Goal: Check status: Check status

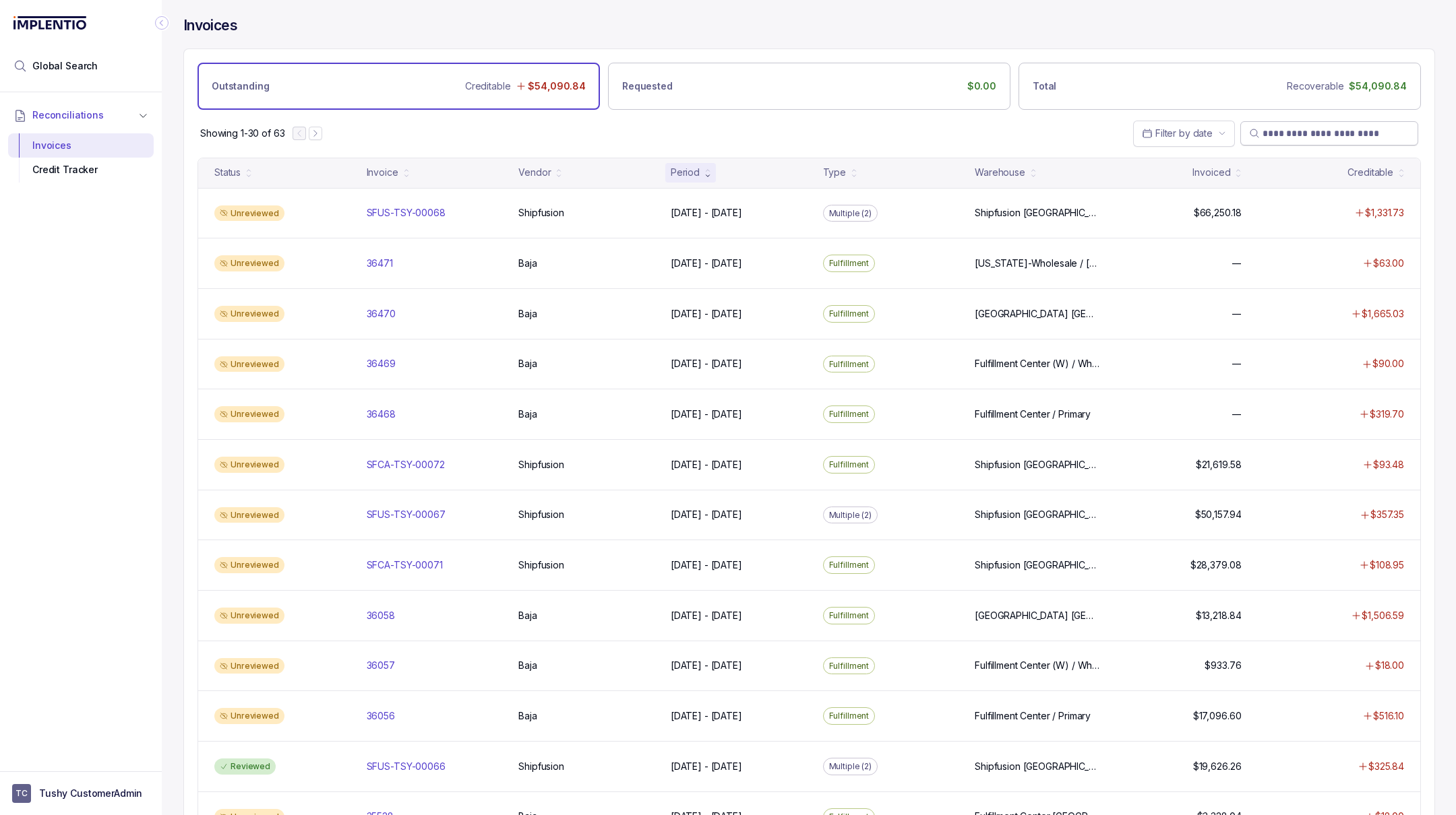
click at [1302, 131] on input "search" at bounding box center [1336, 133] width 147 height 13
paste input "*****"
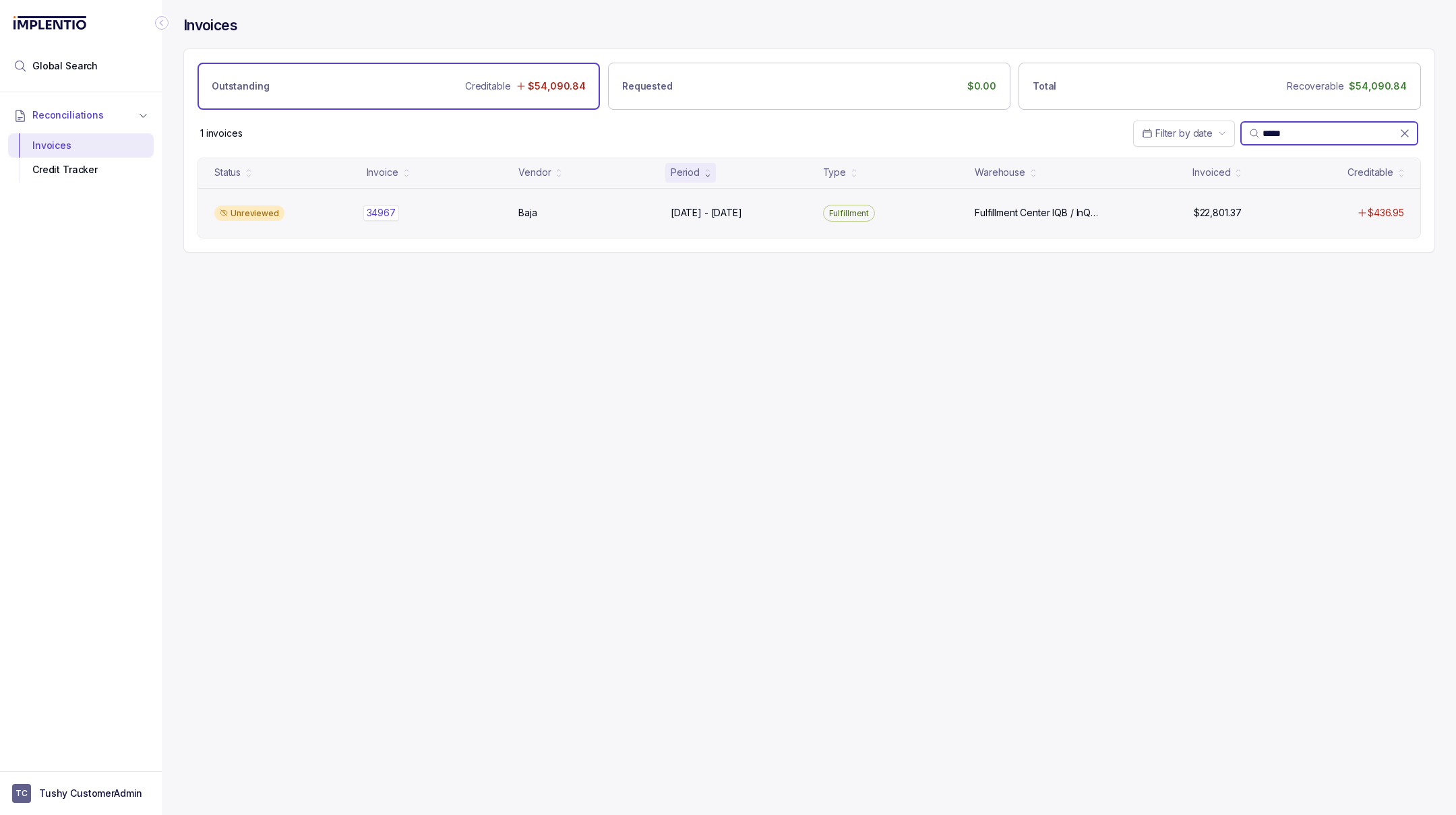
type input "*****"
click at [387, 207] on p "34967" at bounding box center [381, 213] width 36 height 15
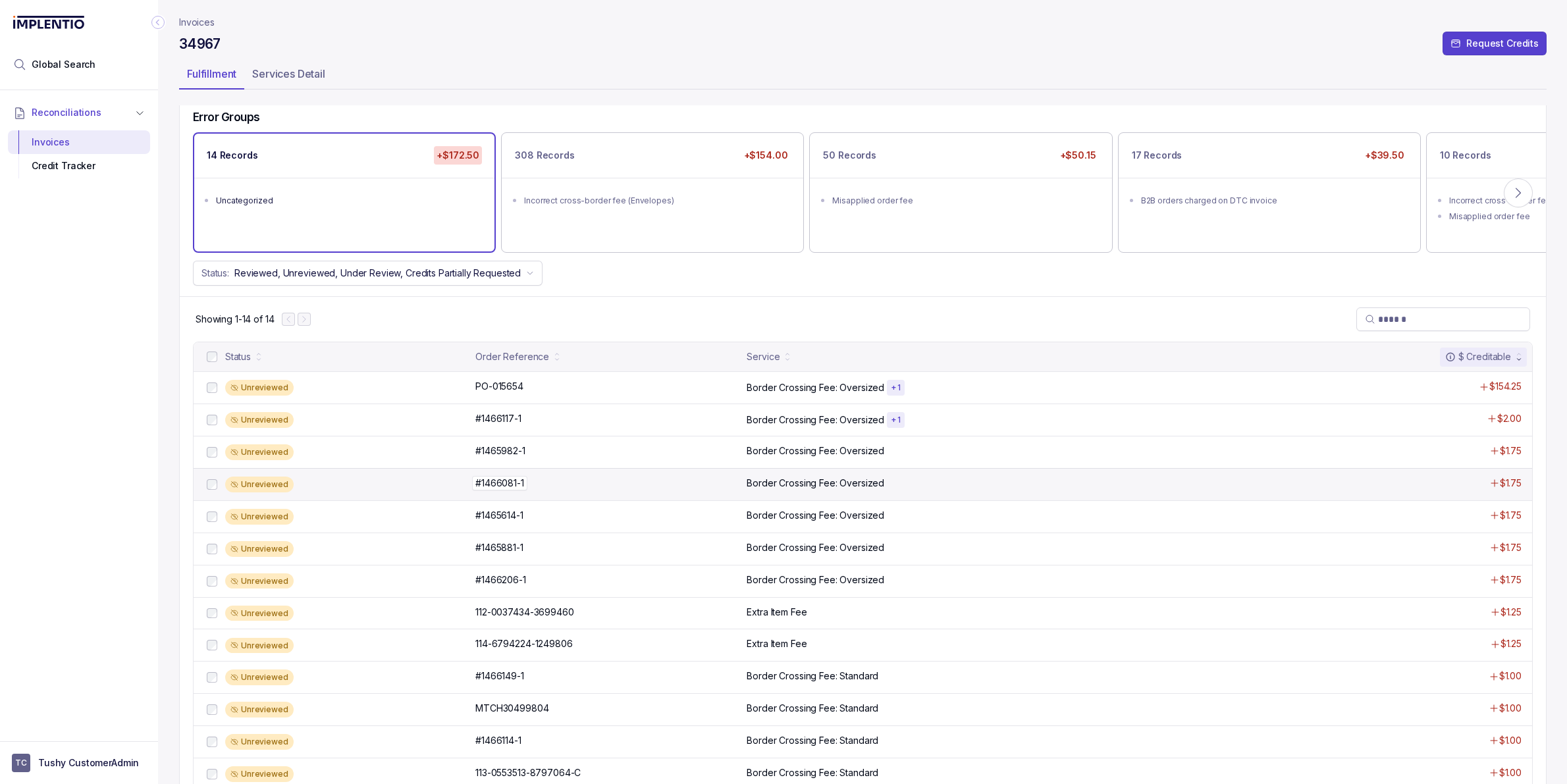
scroll to position [133, 0]
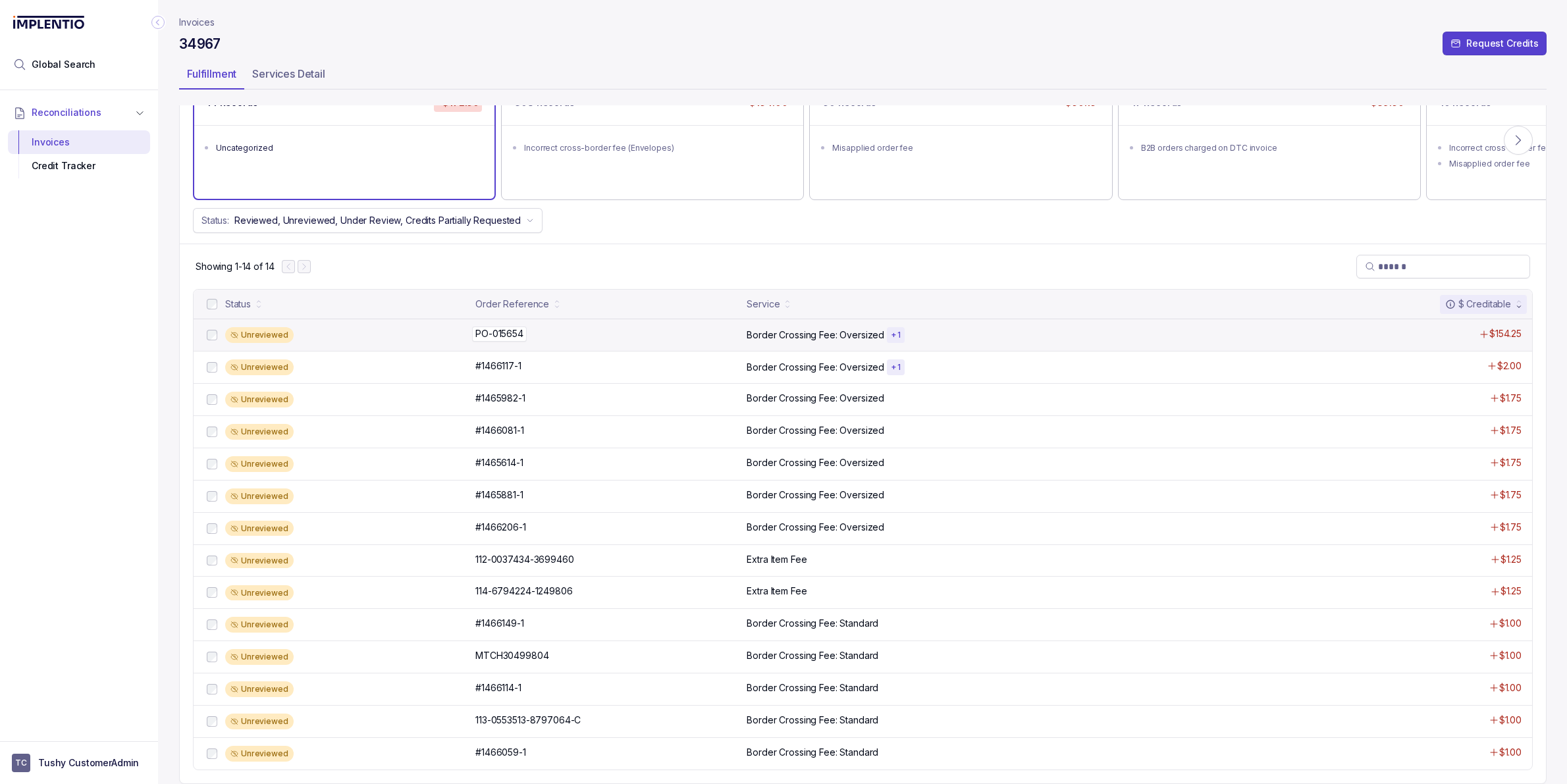
click at [527, 328] on div "PO-015654 PO-015654" at bounding box center [607, 333] width 264 height 13
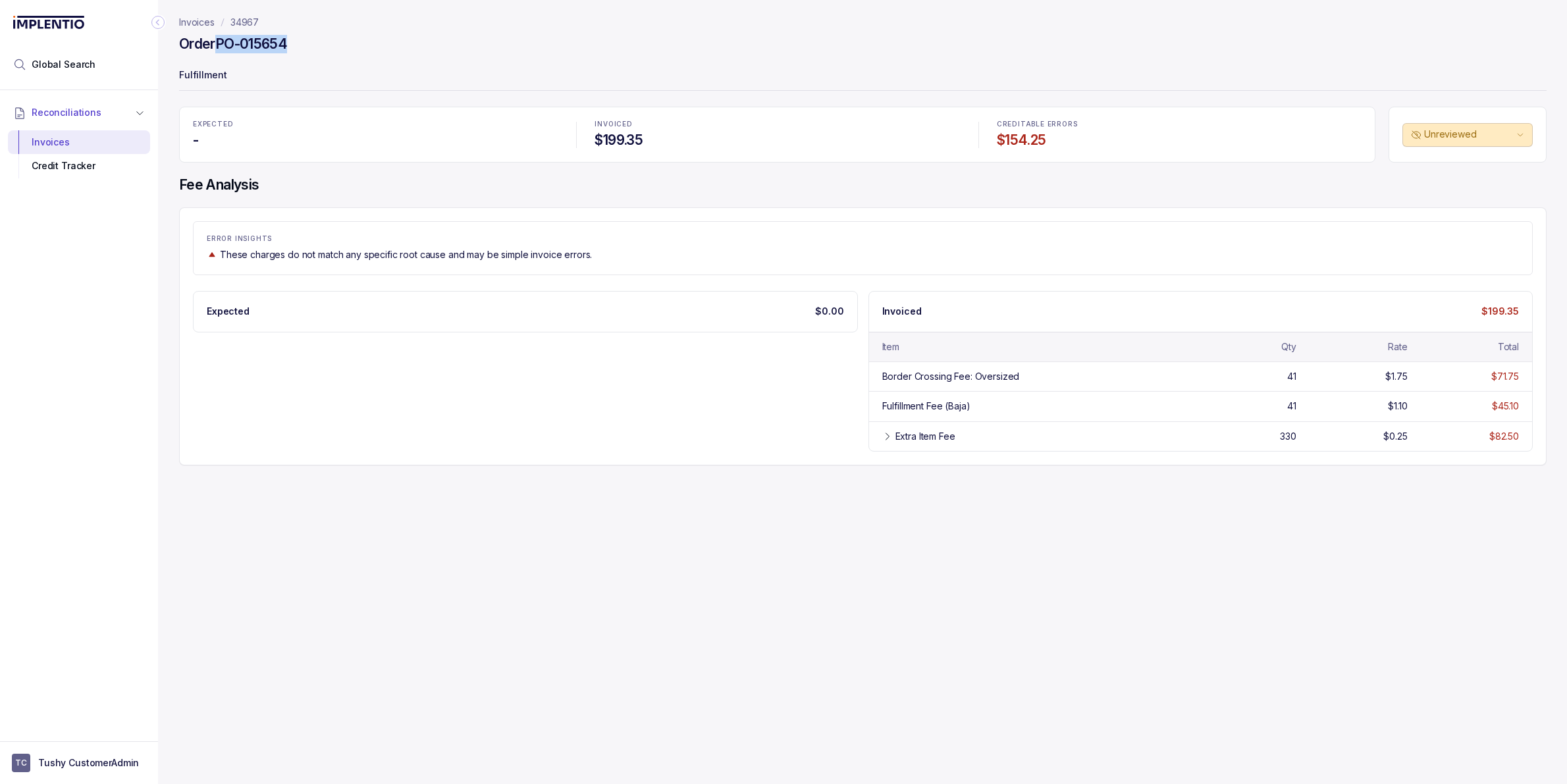
drag, startPoint x: 299, startPoint y: 46, endPoint x: 218, endPoint y: 46, distance: 81.0
click at [218, 46] on div "Order PO-015654" at bounding box center [863, 46] width 1368 height 24
copy h4 "PO-015654"
click at [271, 24] on nav "Invoices 34967" at bounding box center [863, 21] width 1368 height 13
click at [241, 27] on nav "Invoices 34967" at bounding box center [863, 21] width 1368 height 13
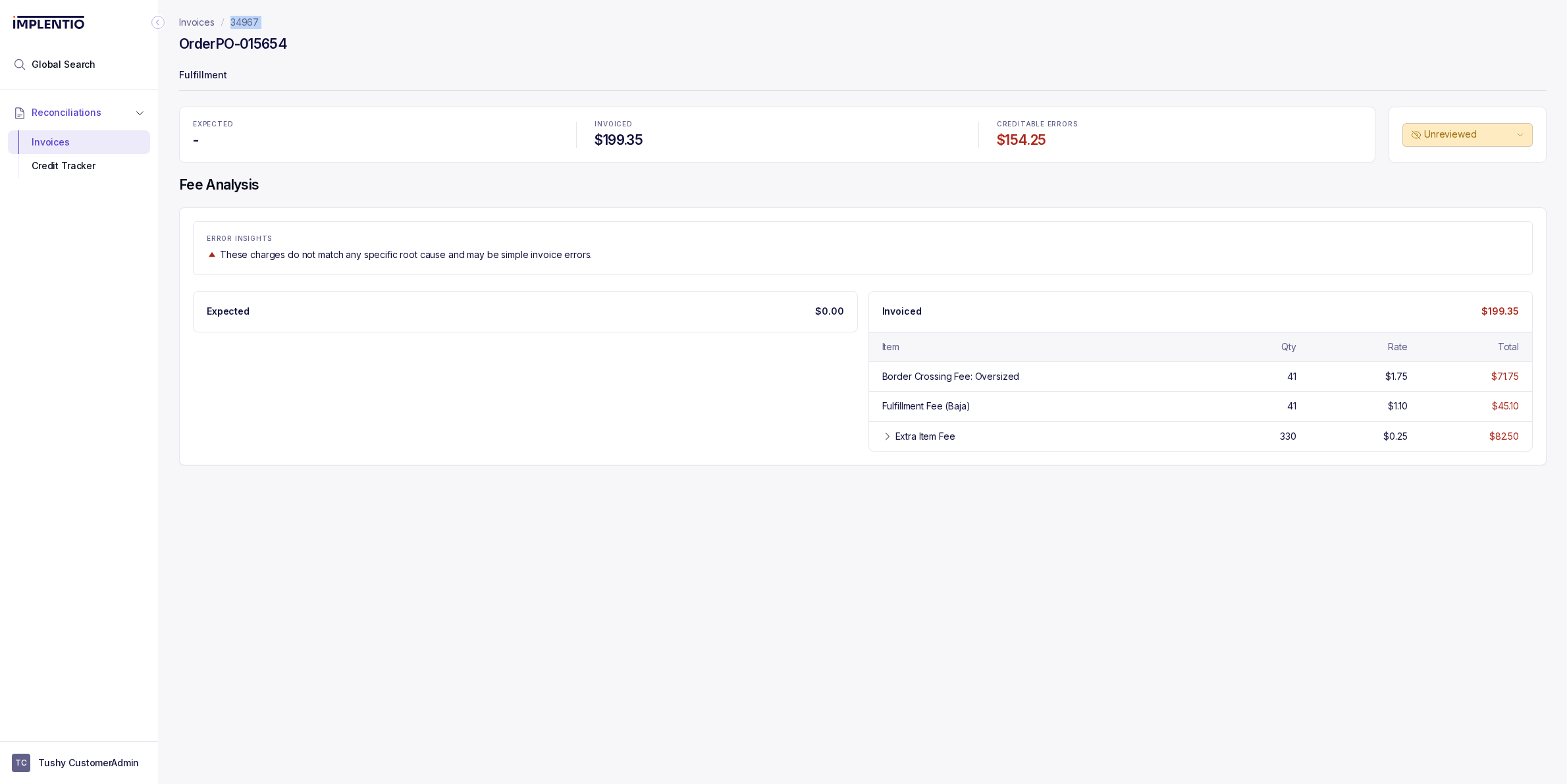
copy p "34967"
click at [72, 65] on span "Global Search" at bounding box center [64, 64] width 64 height 13
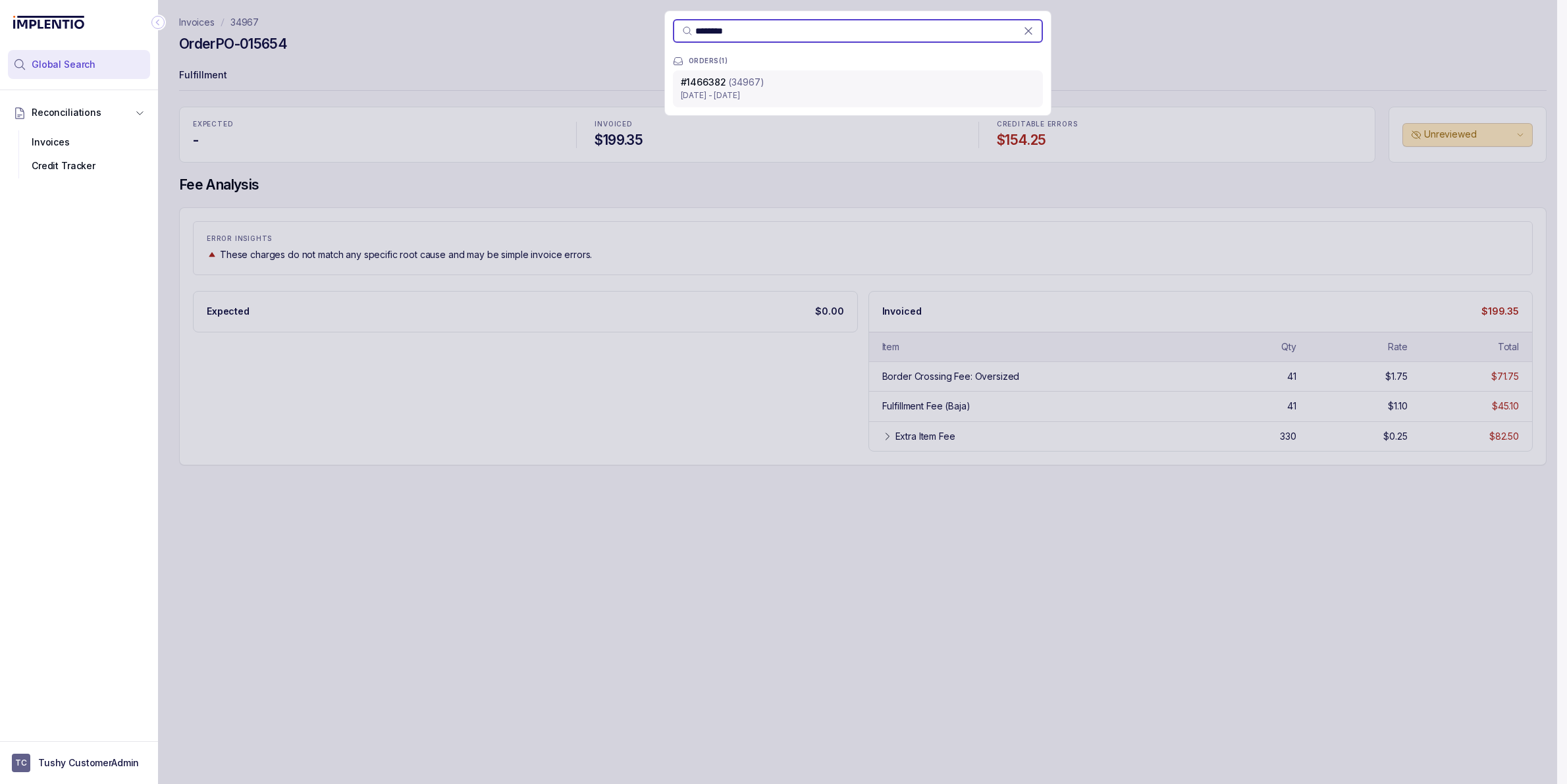
type input "********"
click at [847, 98] on p "[DATE] - [DATE]" at bounding box center [858, 94] width 354 height 13
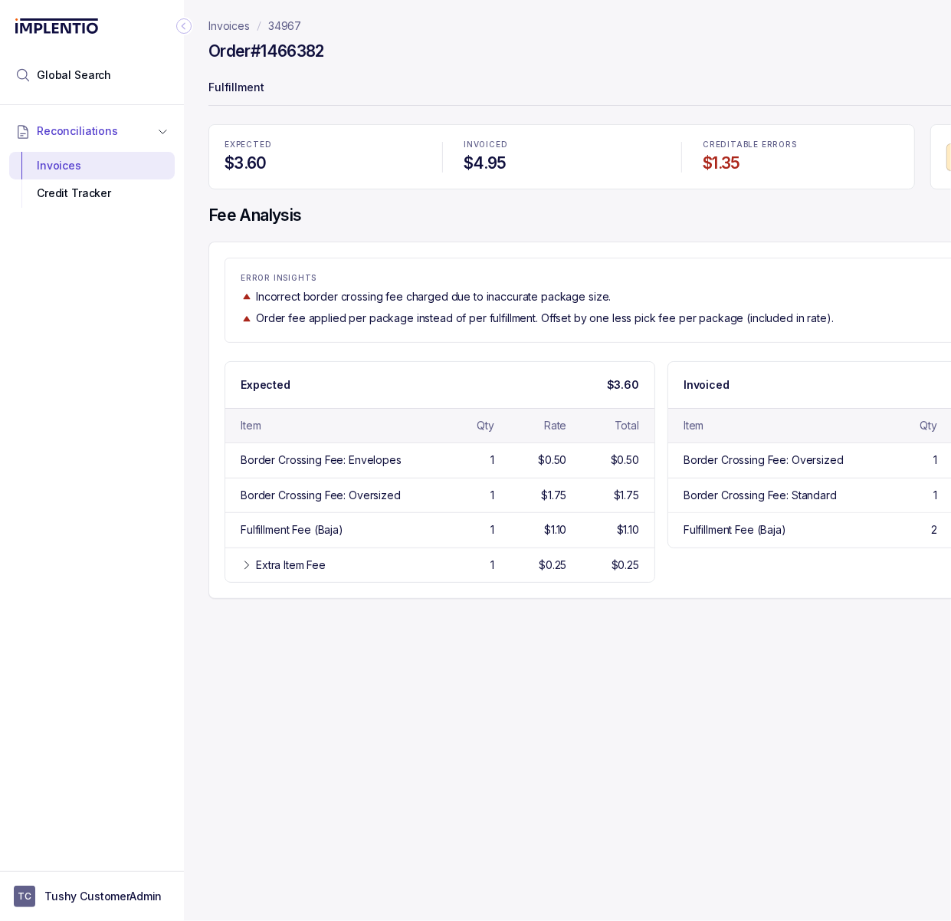
click at [295, 30] on p "34967" at bounding box center [284, 25] width 33 height 15
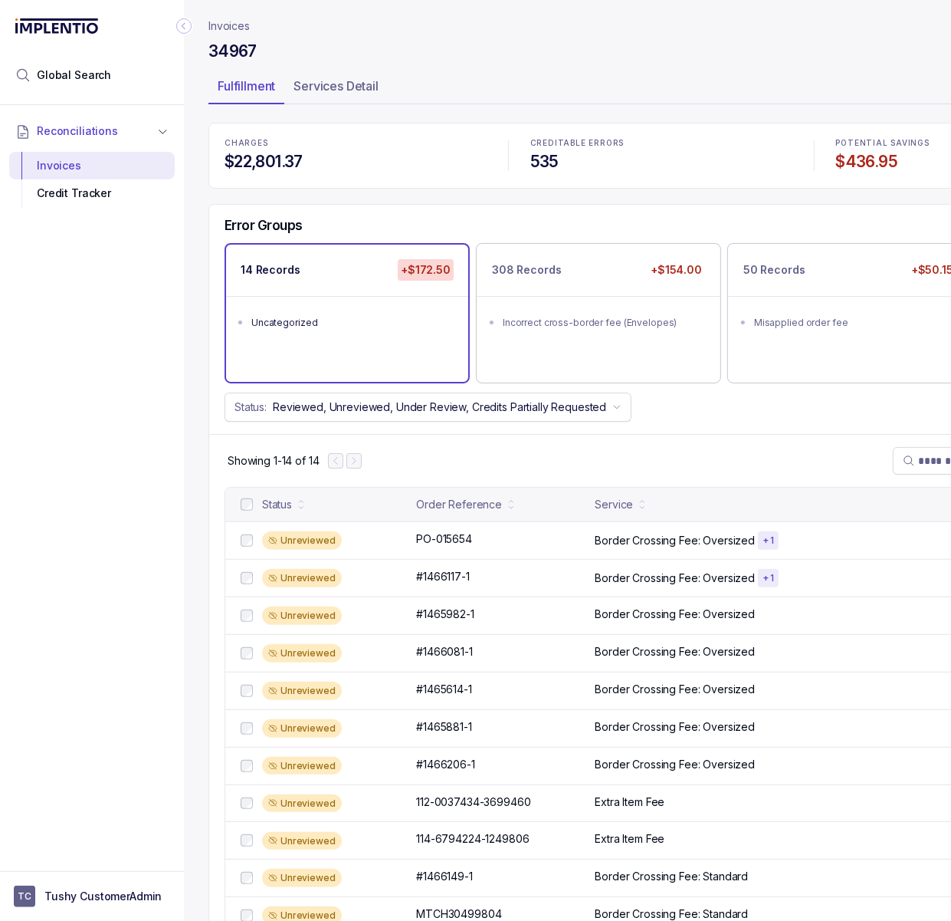
click at [185, 24] on icon "Collapse Icon" at bounding box center [183, 25] width 15 height 15
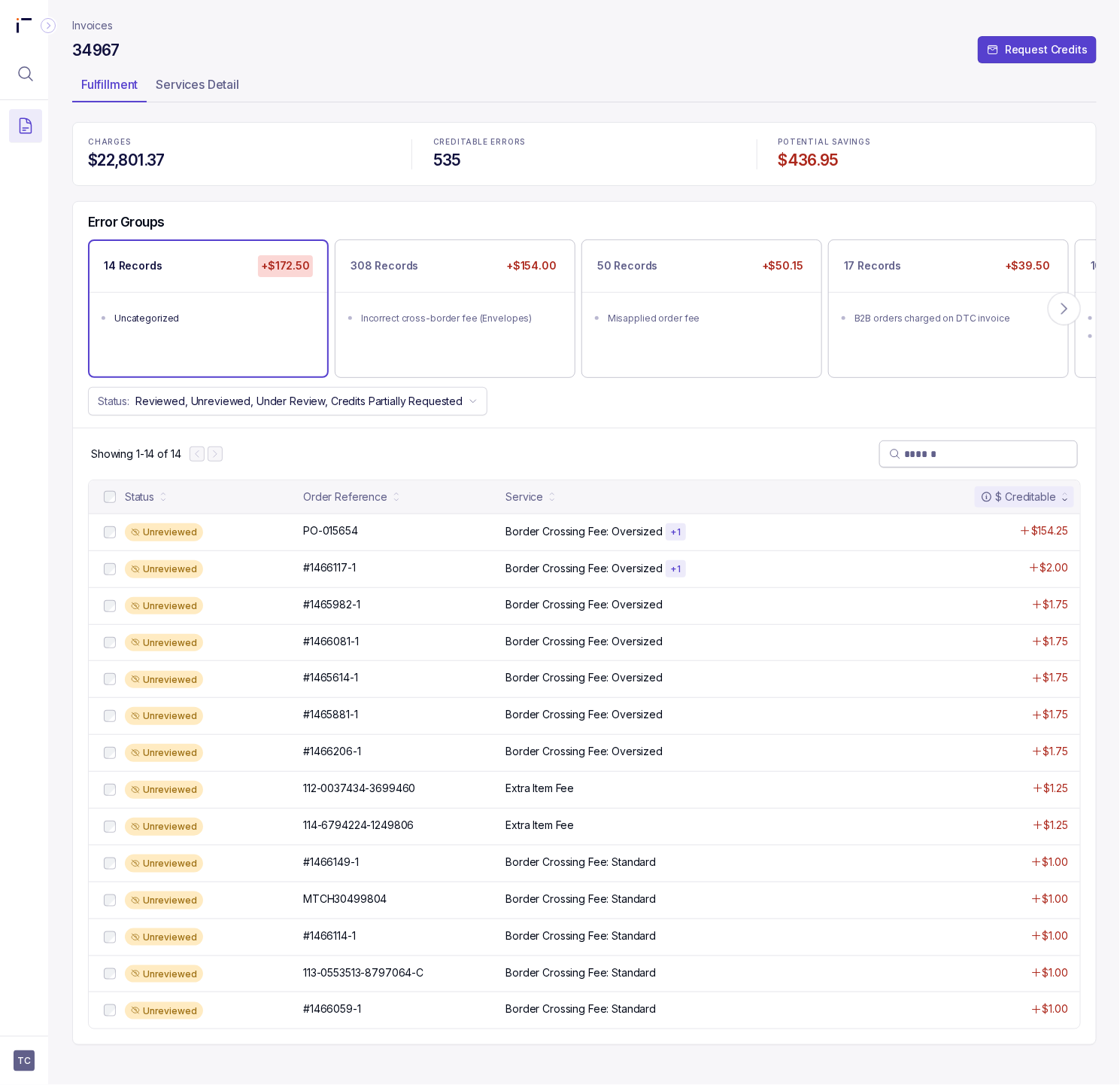
click at [945, 454] on input "search" at bounding box center [986, 454] width 164 height 15
paste input "********"
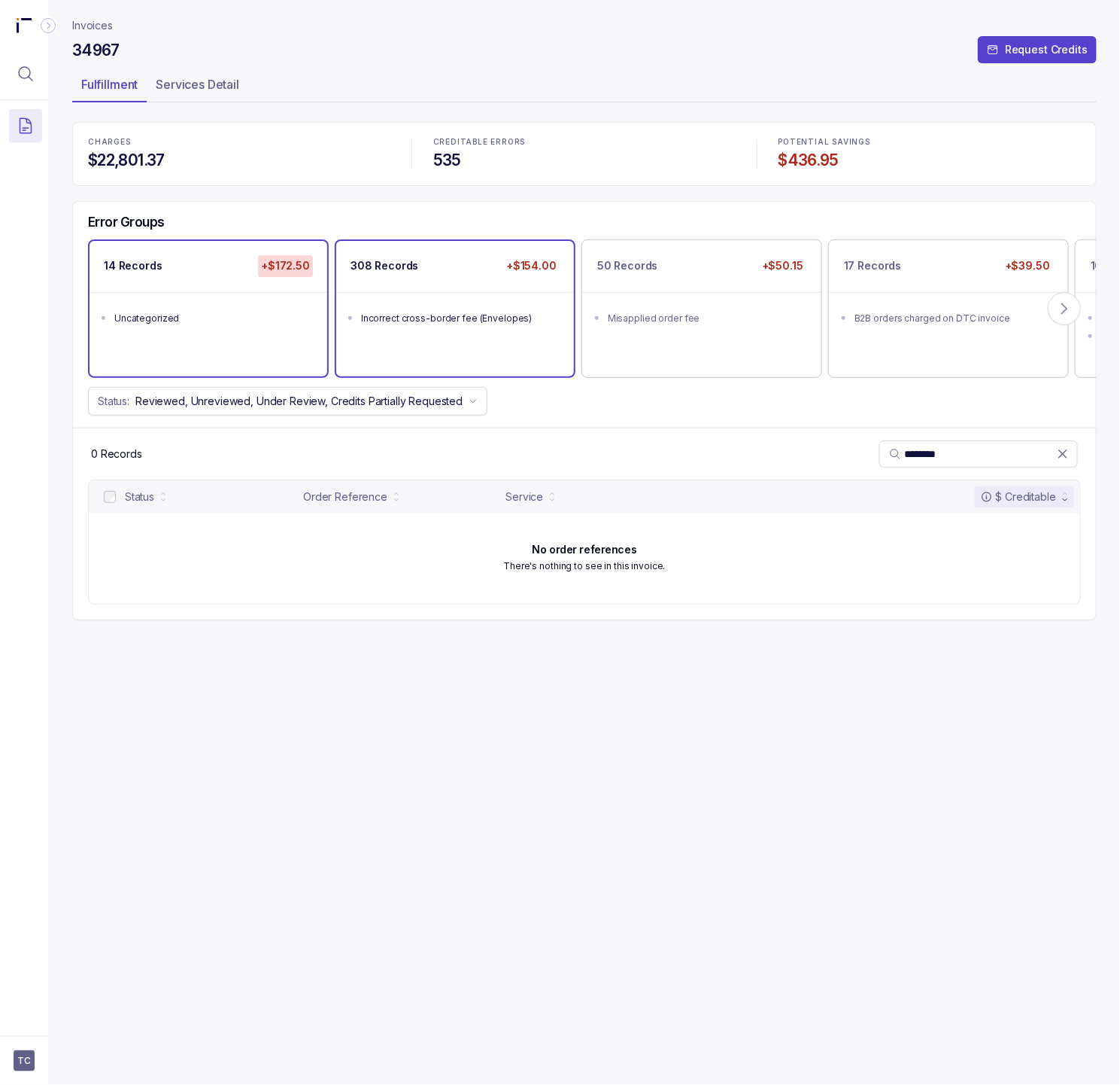
click at [398, 339] on ul "Incorrect cross-border fee (Envelopes)" at bounding box center [455, 315] width 238 height 48
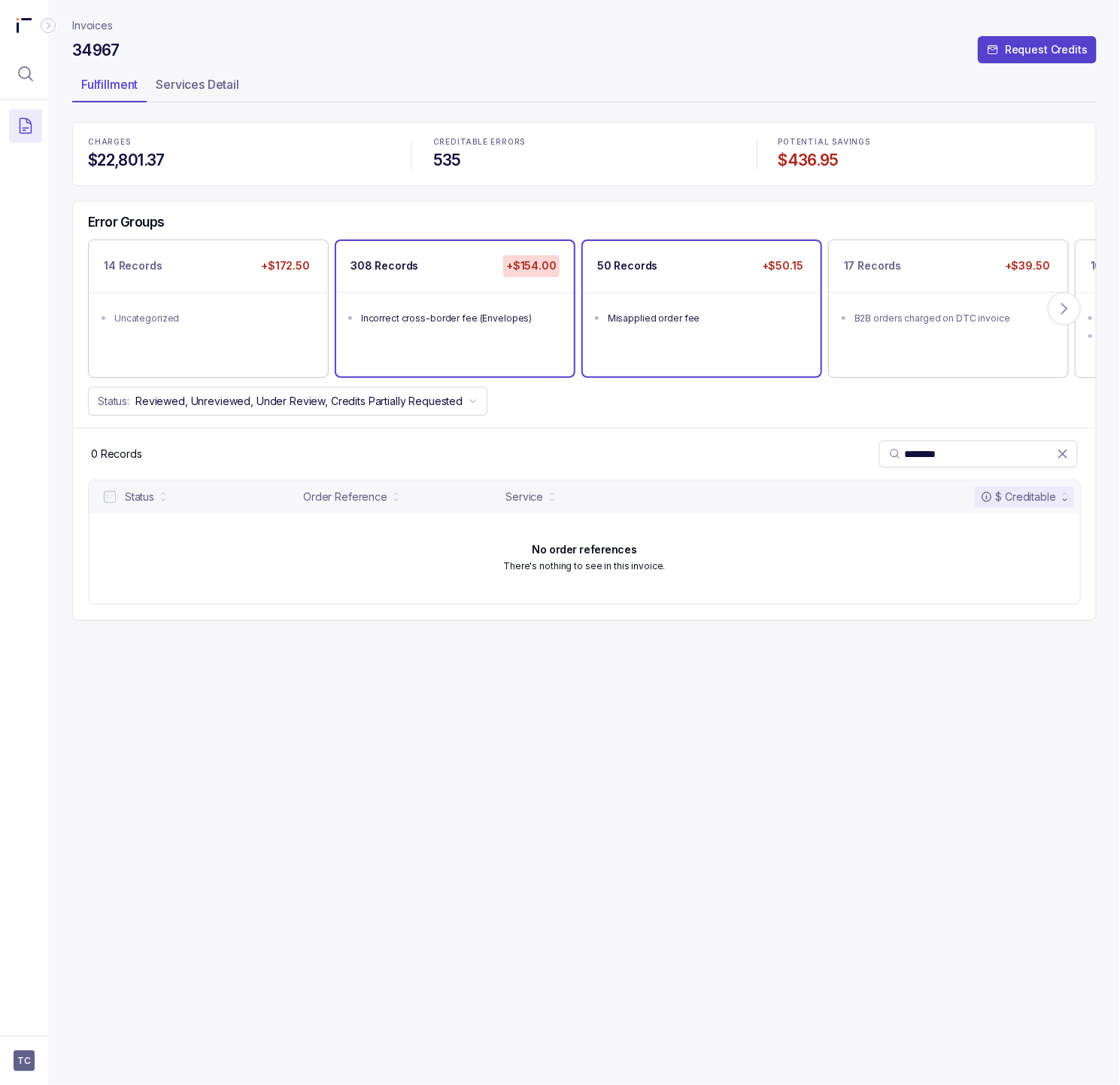
click at [739, 323] on div "Misapplied order fee" at bounding box center [706, 318] width 197 height 15
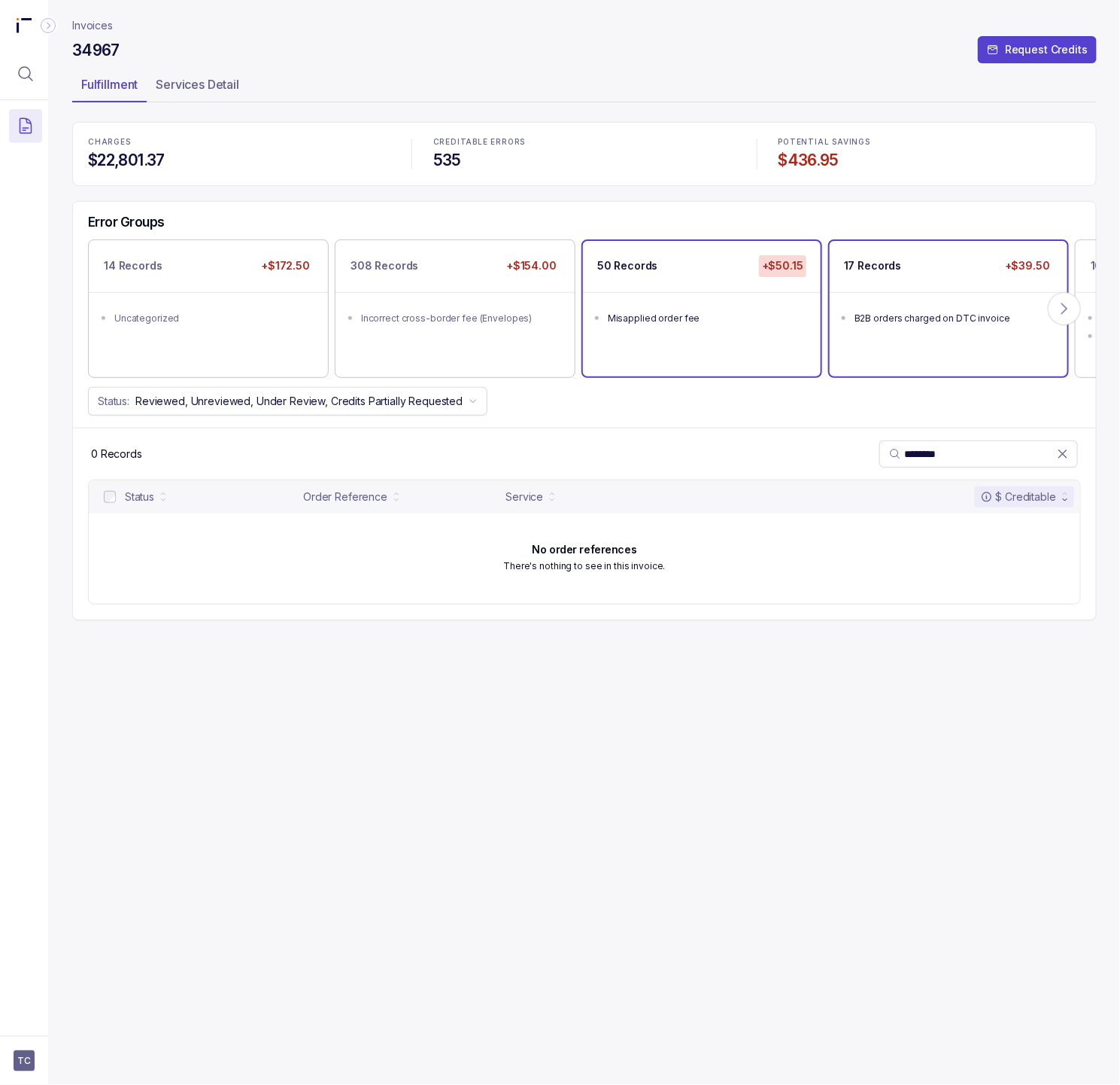
click at [964, 315] on div "B2B orders charged on DTC invoice" at bounding box center [953, 318] width 197 height 15
click at [1057, 311] on icon at bounding box center [1064, 308] width 15 height 15
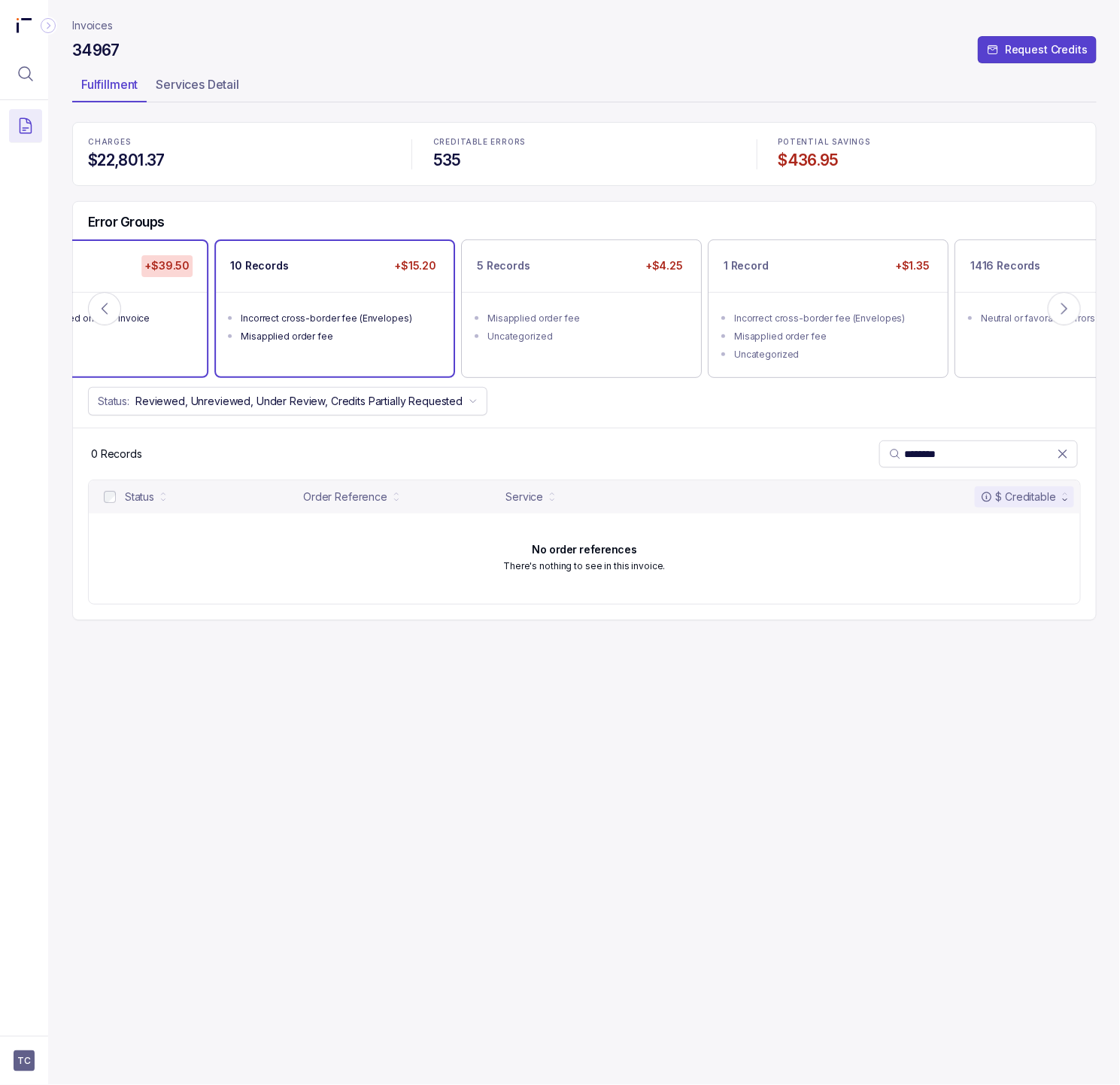
click at [302, 342] on div "Misapplied order fee" at bounding box center [339, 336] width 197 height 15
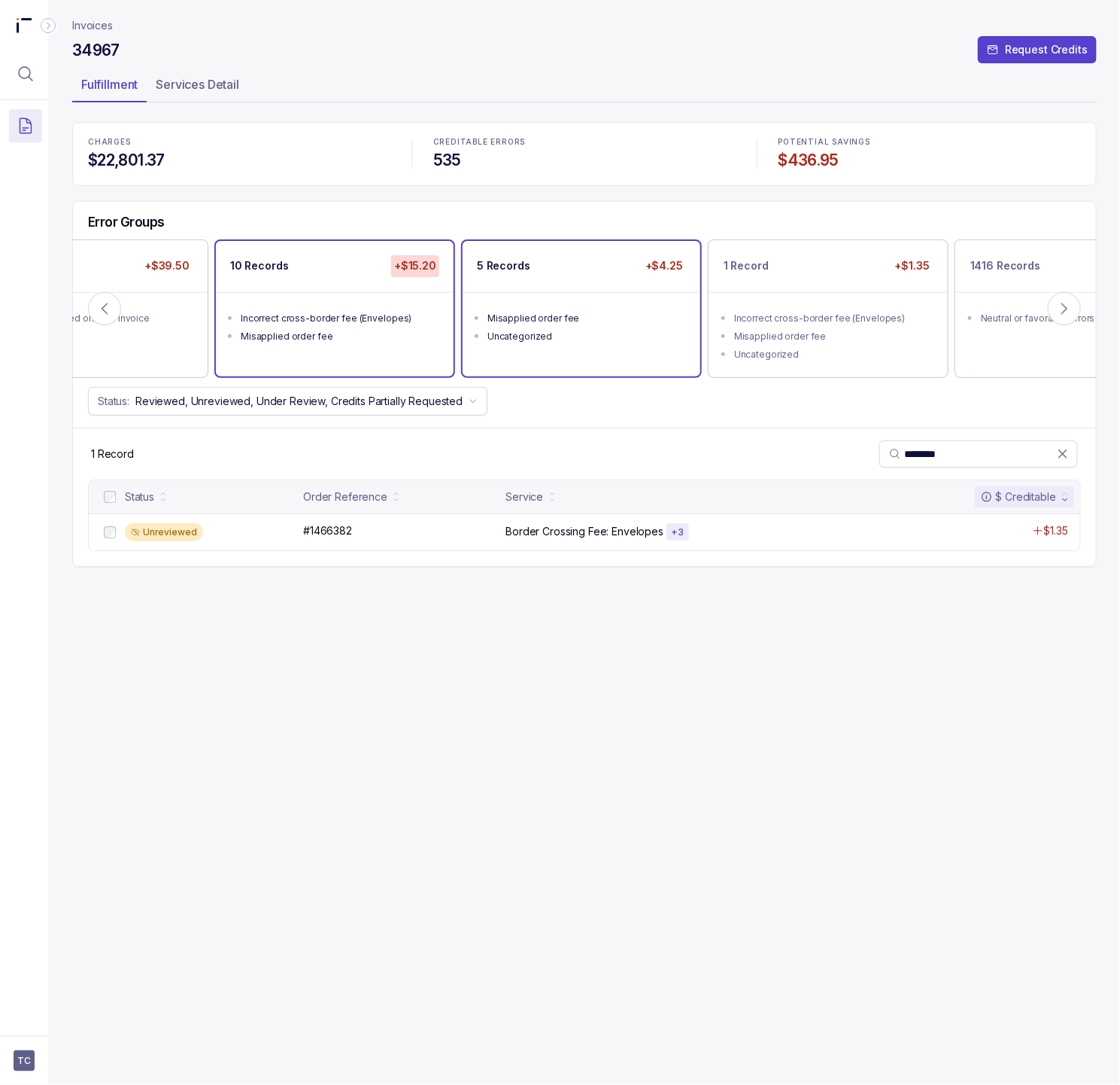
click at [601, 308] on li "Misapplied order fee" at bounding box center [592, 317] width 209 height 18
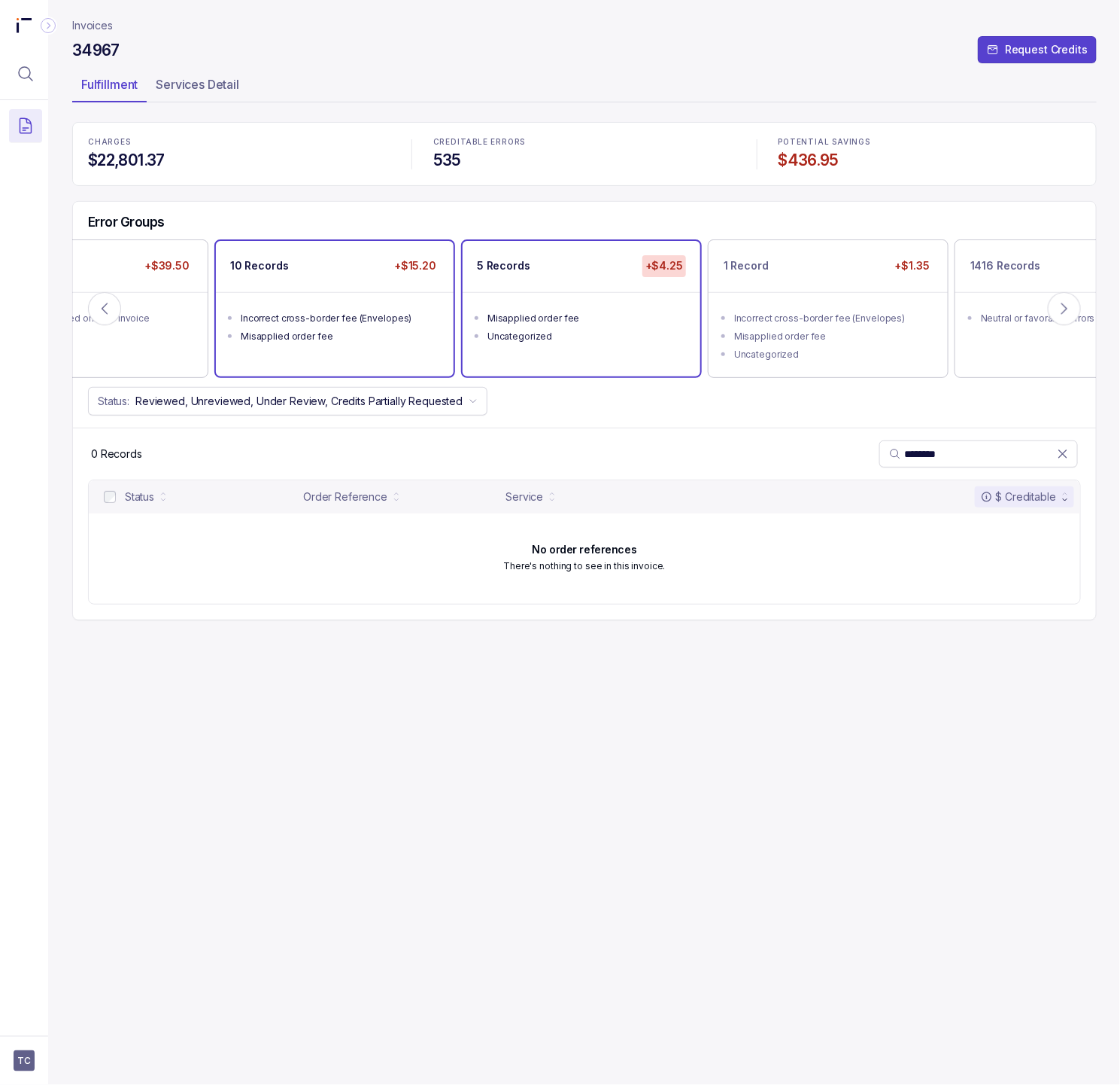
click at [292, 292] on ul "Incorrect cross-border fee (Envelopes) Misapplied order fee" at bounding box center [335, 324] width 238 height 66
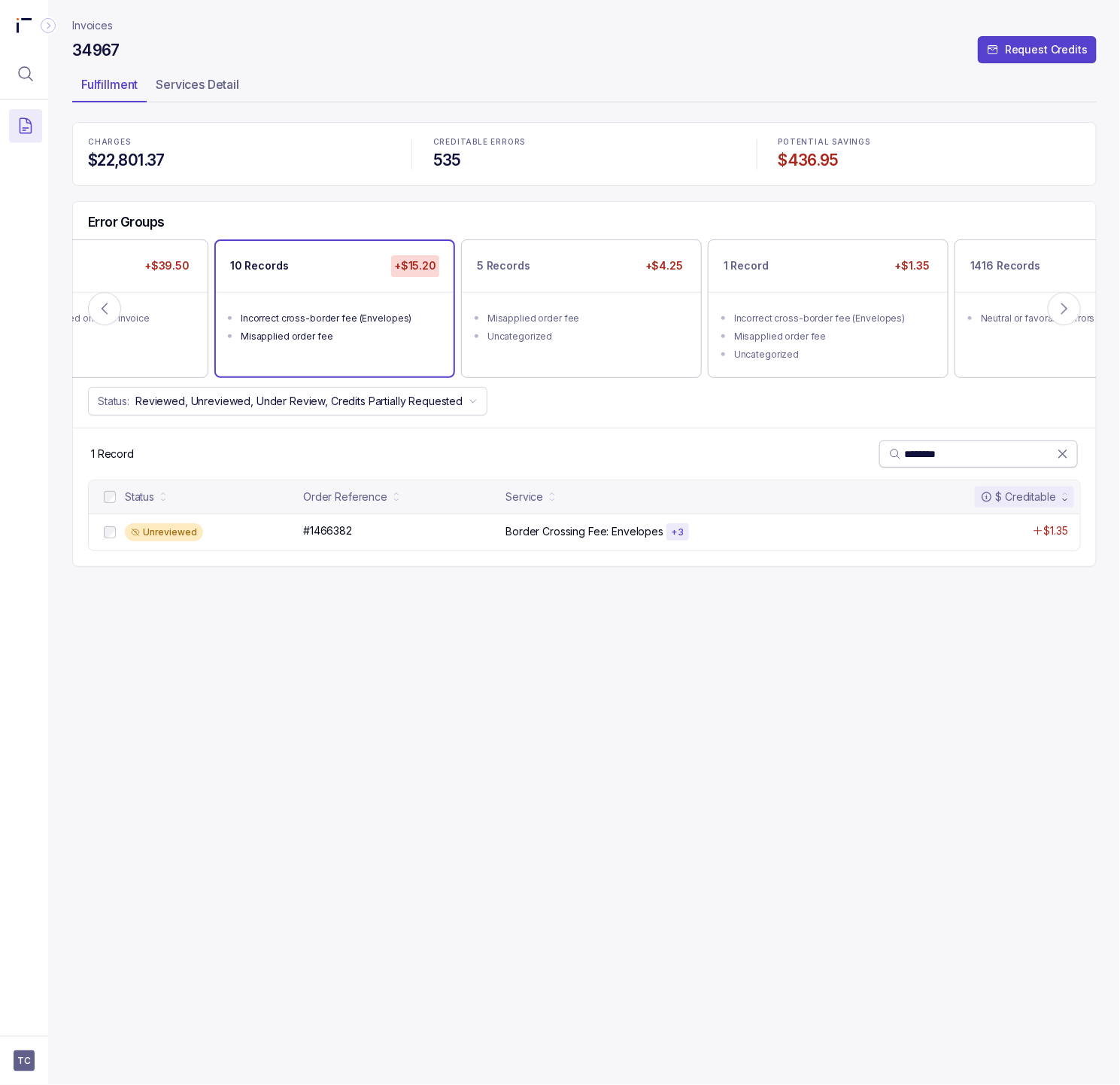
click at [989, 461] on input "********" at bounding box center [981, 454] width 153 height 15
paste input "***"
paste input "search"
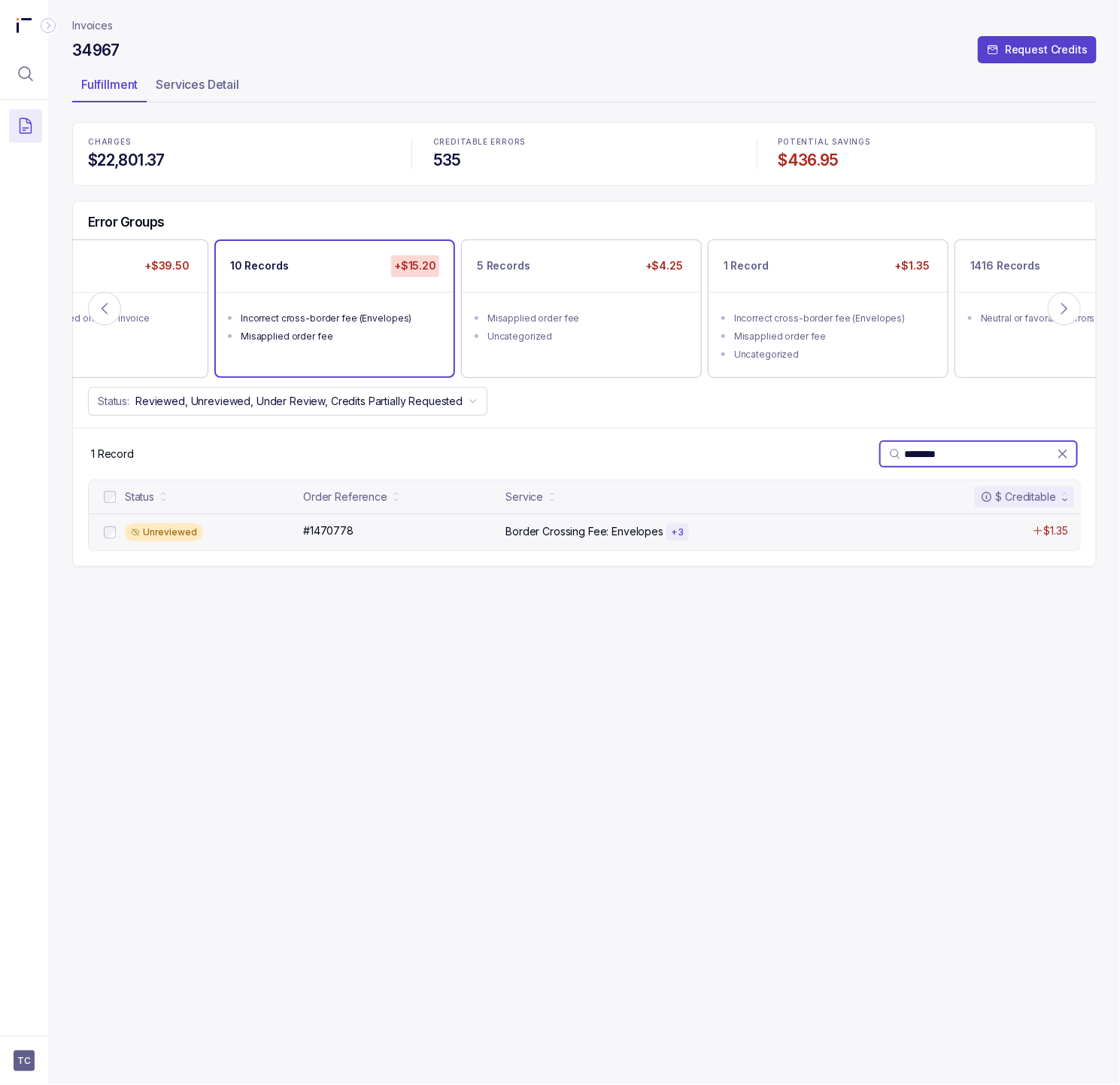
type input "********"
click at [309, 543] on div "Unreviewed #1470778 #1470778 Border Crossing Fee: Envelopes + 3 $1.35" at bounding box center [584, 532] width 991 height 37
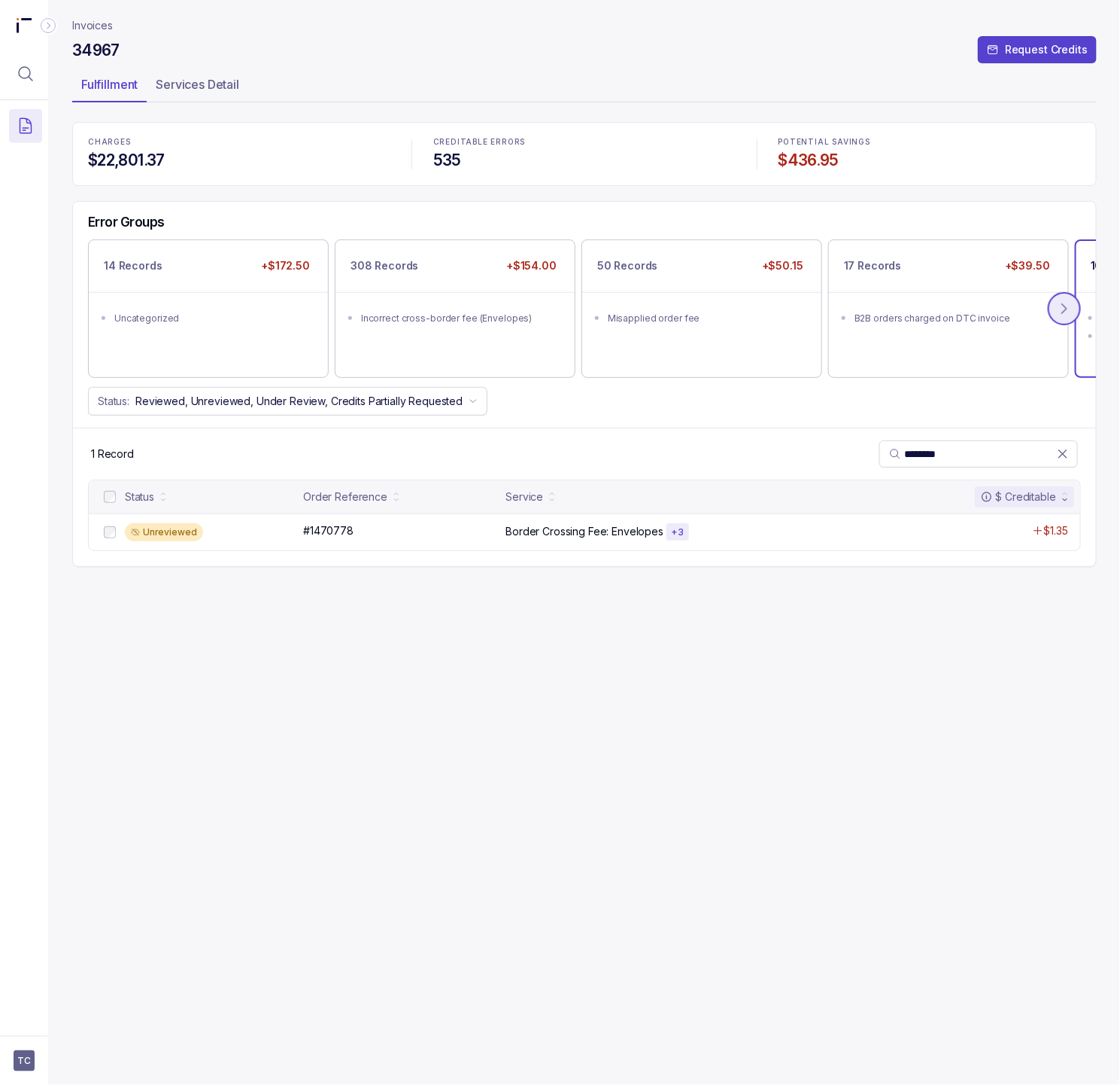
click at [1062, 314] on icon at bounding box center [1064, 308] width 15 height 15
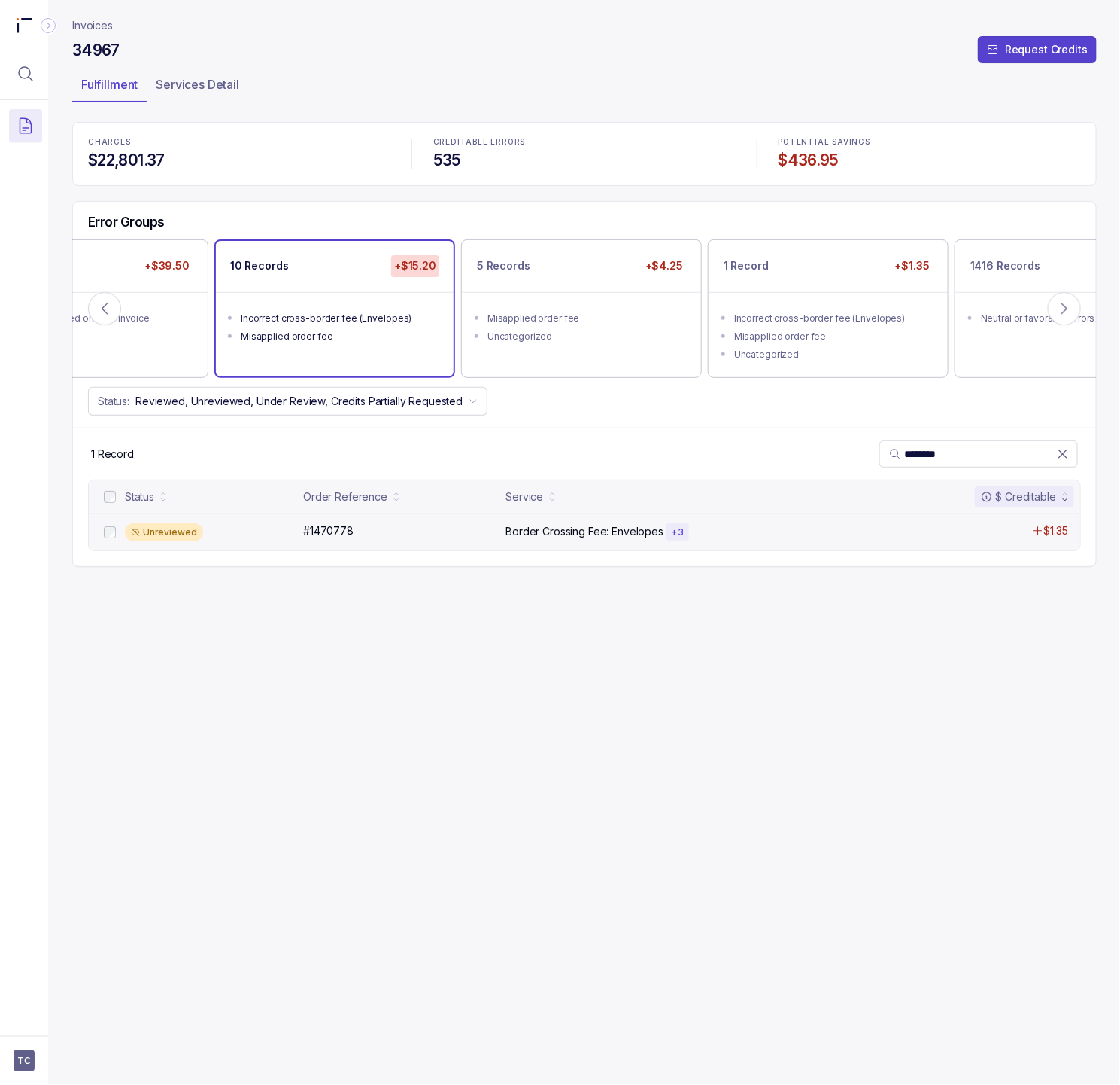
click at [524, 534] on p "Border Crossing Fee: Envelopes" at bounding box center [584, 530] width 158 height 15
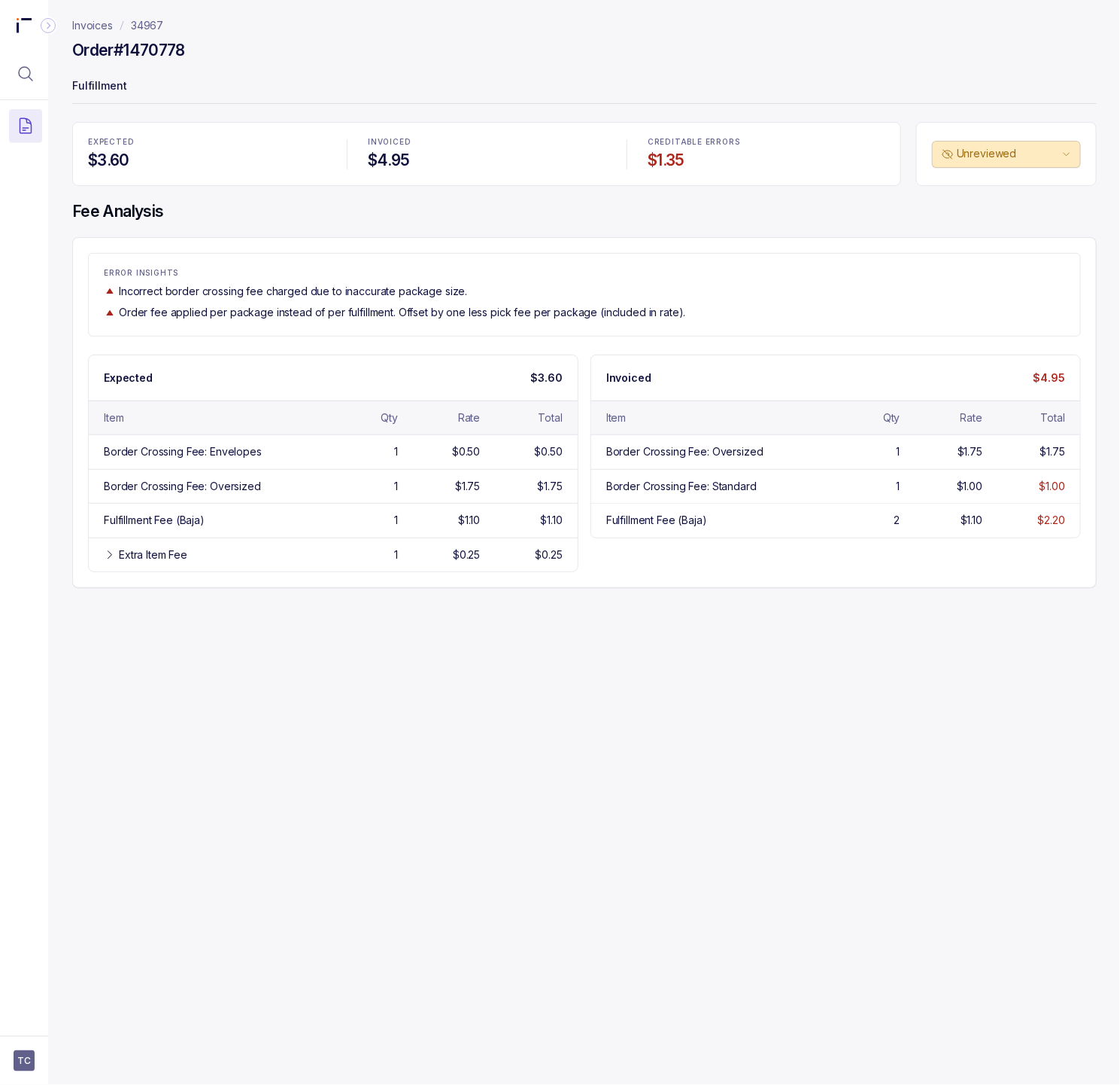
click at [164, 27] on nav "Invoices 34967" at bounding box center [585, 25] width 1025 height 15
click at [147, 25] on p "34967" at bounding box center [146, 25] width 32 height 15
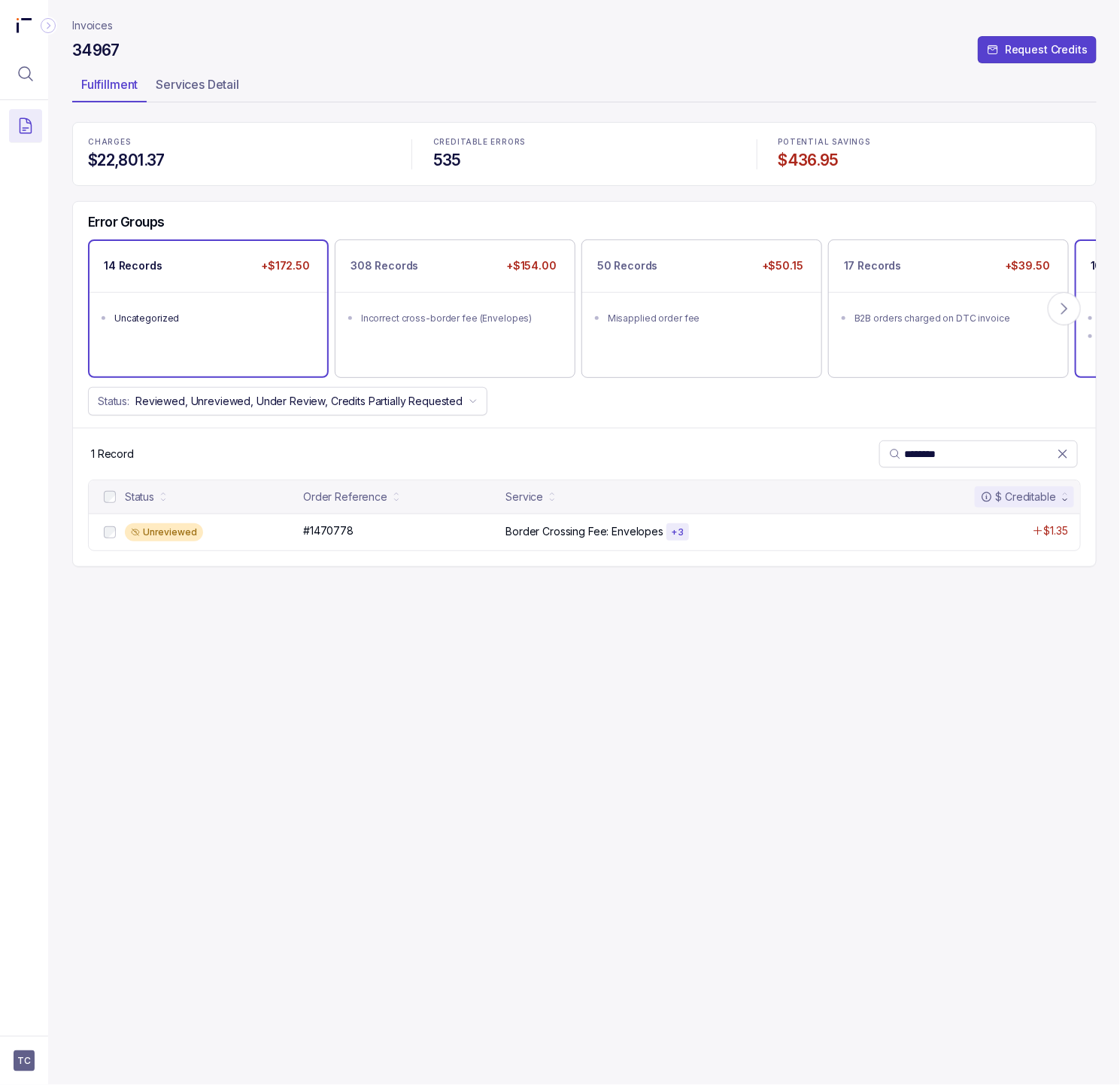
click at [276, 375] on div "14 Records +$172.50 Uncategorized" at bounding box center [208, 307] width 238 height 135
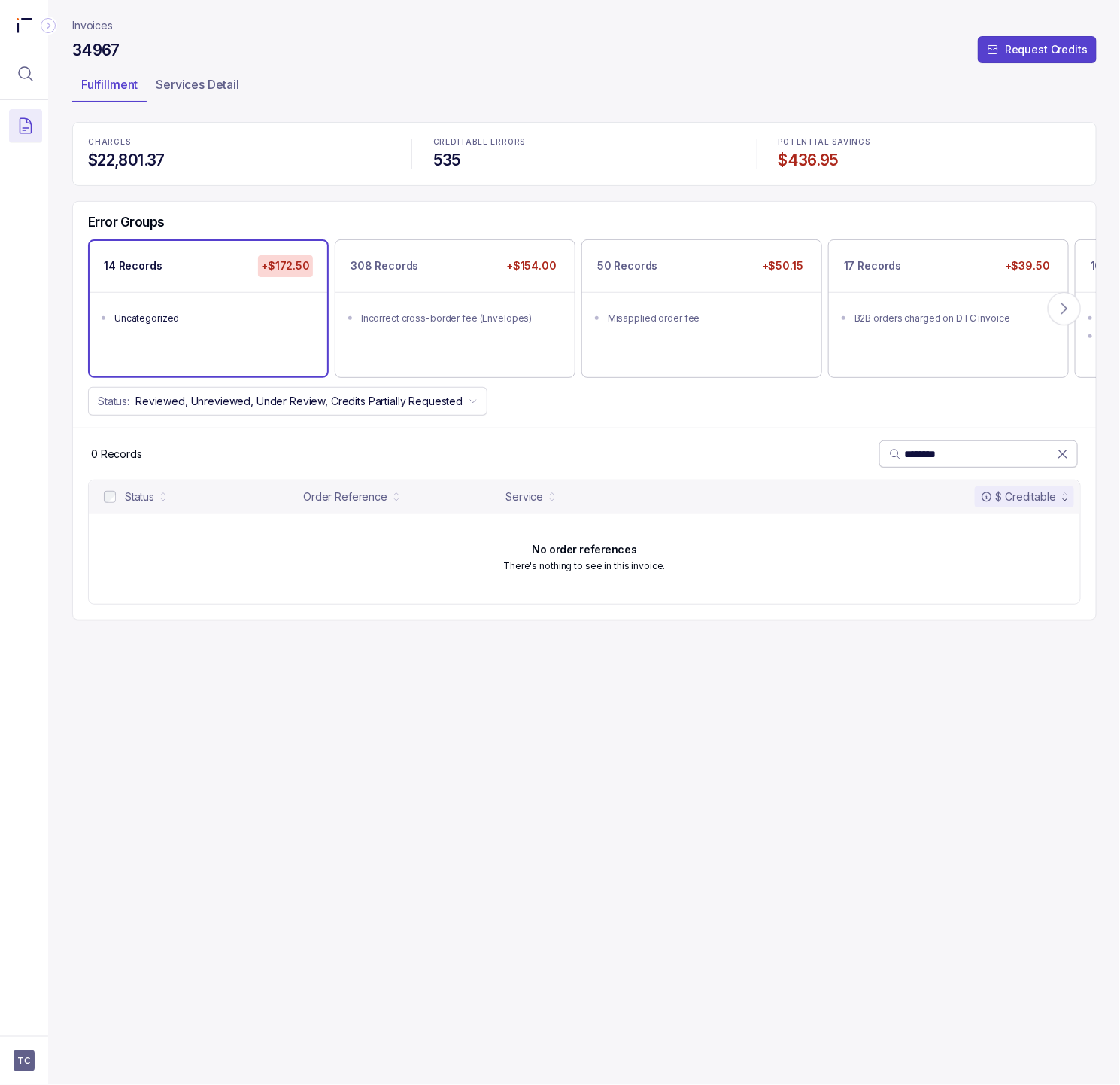
click at [1064, 451] on span "********" at bounding box center [979, 454] width 198 height 27
click at [1060, 455] on icon at bounding box center [1062, 454] width 15 height 15
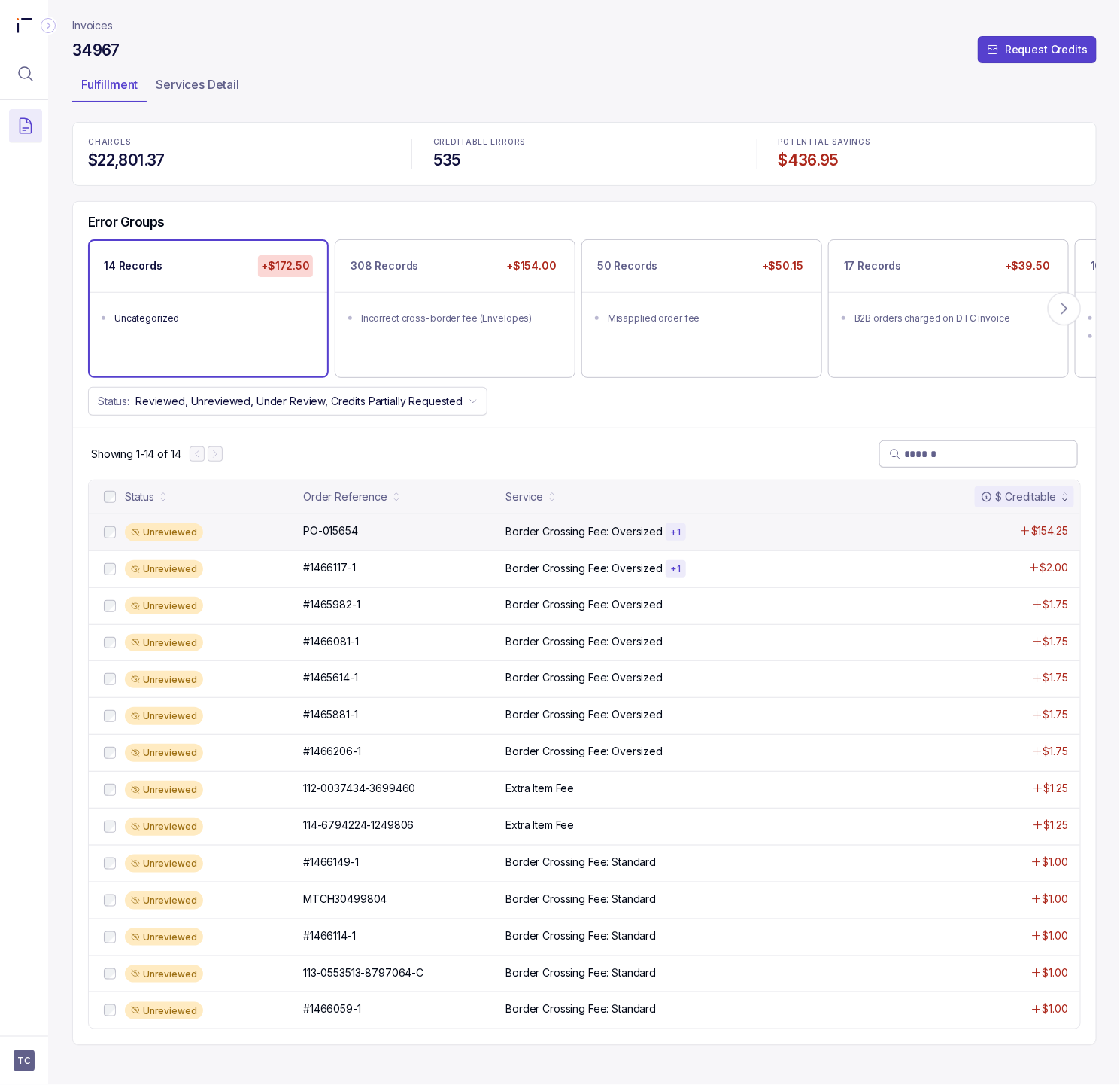
click at [320, 544] on div "Unreviewed PO-015654 PO-015654 Border Crossing Fee: Oversized + 1 $154.25" at bounding box center [584, 532] width 991 height 37
drag, startPoint x: 362, startPoint y: 533, endPoint x: 304, endPoint y: 537, distance: 58.1
click at [304, 537] on div "PO-015654 PO-015654" at bounding box center [400, 530] width 193 height 15
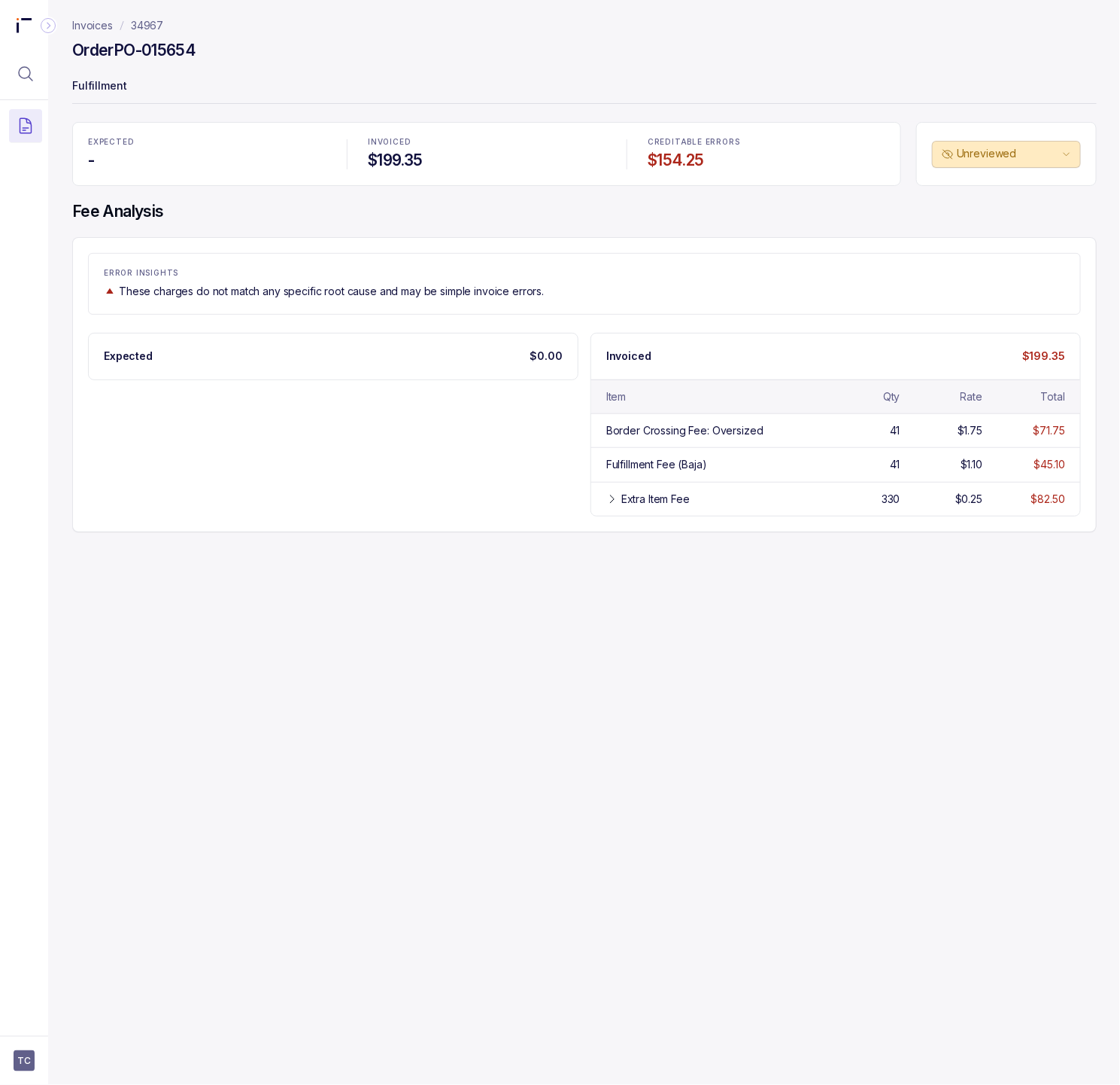
click at [194, 43] on h4 "Order PO-015654" at bounding box center [134, 50] width 124 height 21
drag, startPoint x: 207, startPoint y: 44, endPoint x: 118, endPoint y: 56, distance: 89.8
click at [118, 56] on div "Order PO-015654" at bounding box center [585, 53] width 1025 height 27
copy h4 "PO-015654"
